Goal: Navigation & Orientation: Find specific page/section

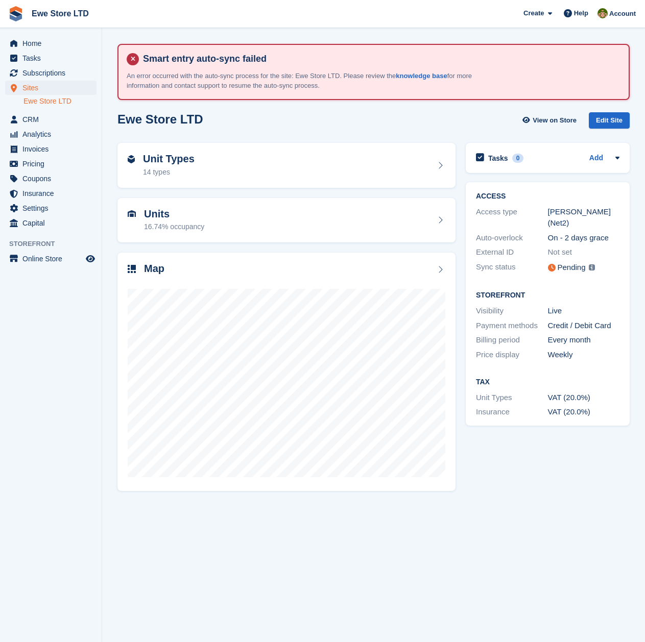
click at [593, 264] on img at bounding box center [592, 267] width 6 height 6
click at [46, 35] on div "Home Tasks Subscriptions Subscriptions Subscriptions Contracts Price increases …" at bounding box center [51, 131] width 102 height 199
click at [47, 45] on span "Home" at bounding box center [52, 43] width 61 height 14
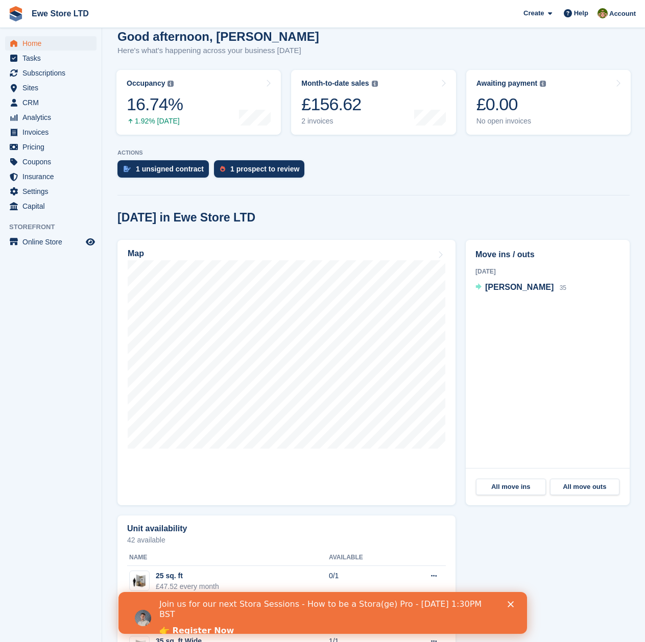
scroll to position [51, 0]
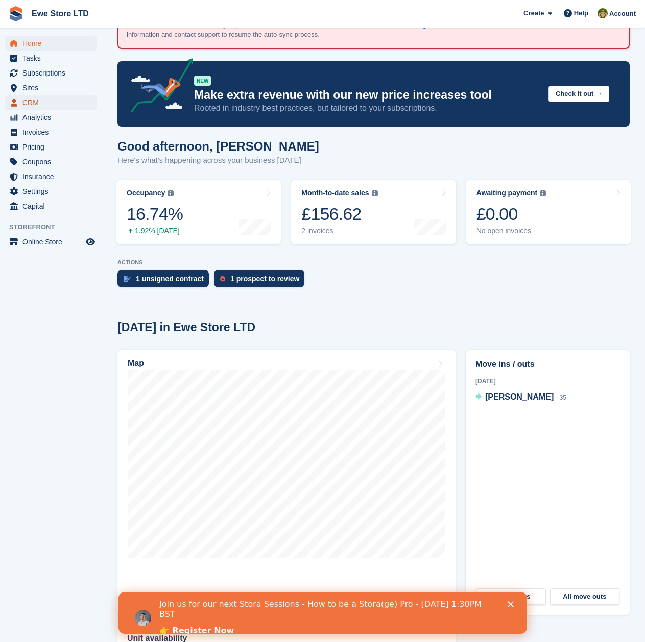
click at [55, 95] on span "CRM" at bounding box center [52, 102] width 61 height 14
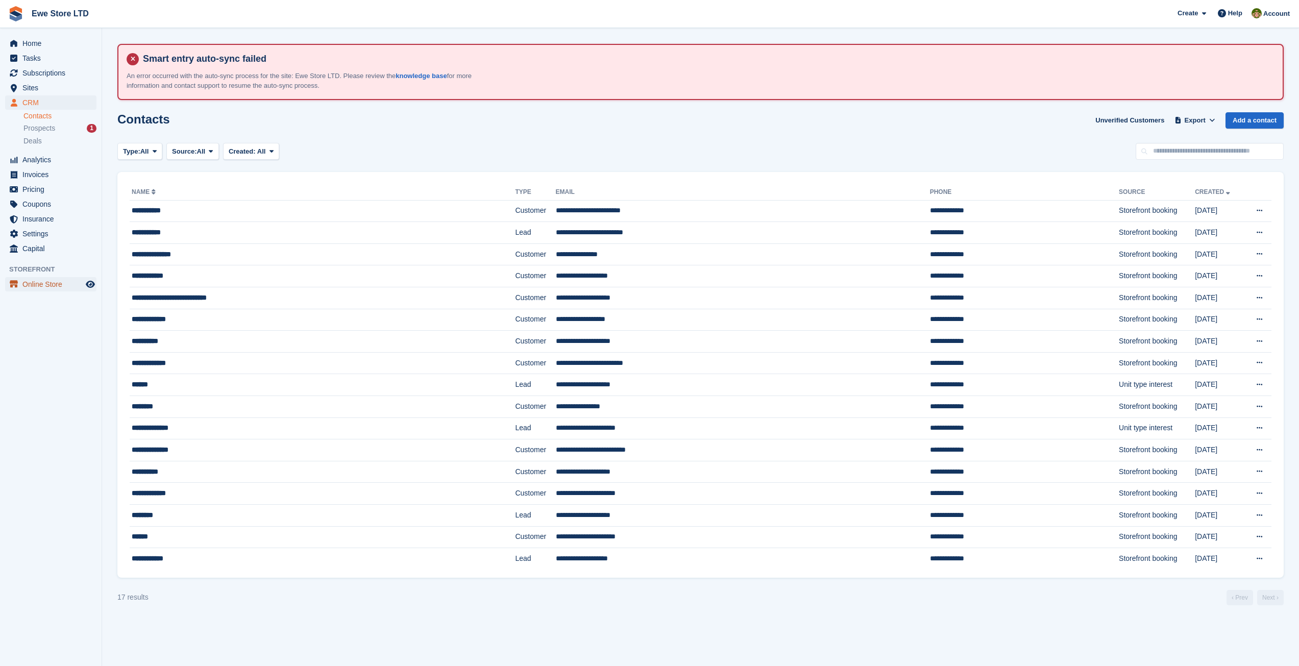
click at [45, 289] on span "Online Store" at bounding box center [52, 284] width 61 height 14
